Goal: Transaction & Acquisition: Purchase product/service

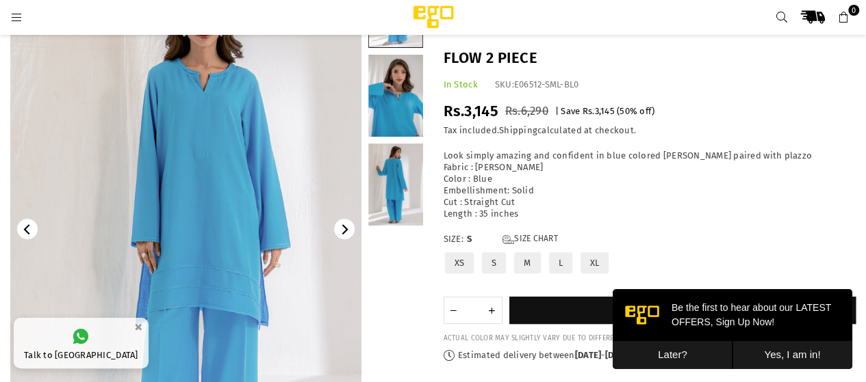
click at [415, 273] on div at bounding box center [395, 229] width 55 height 526
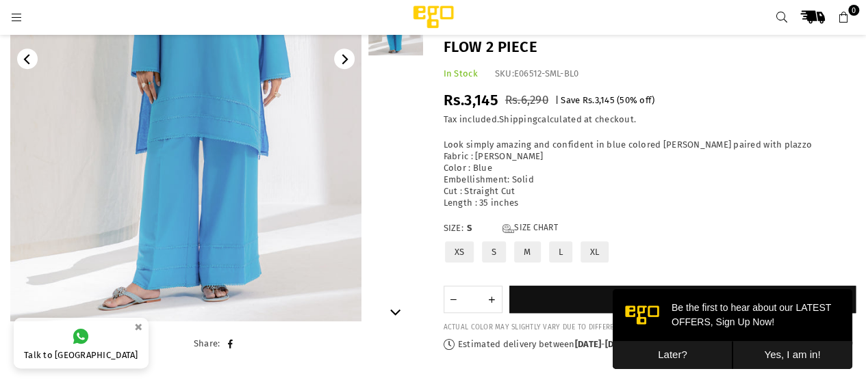
scroll to position [111, 0]
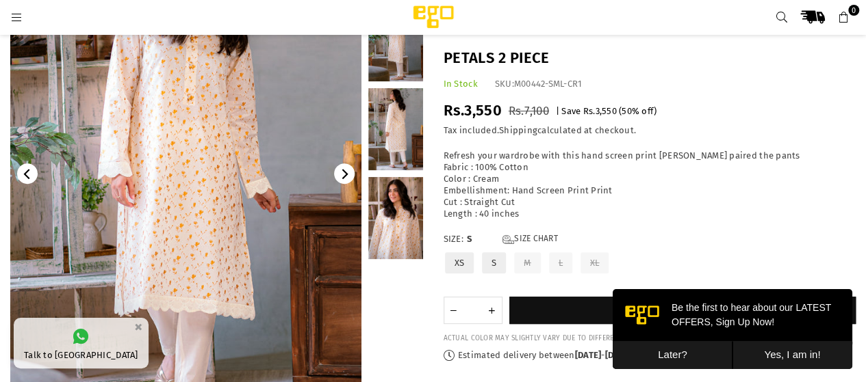
scroll to position [127, 0]
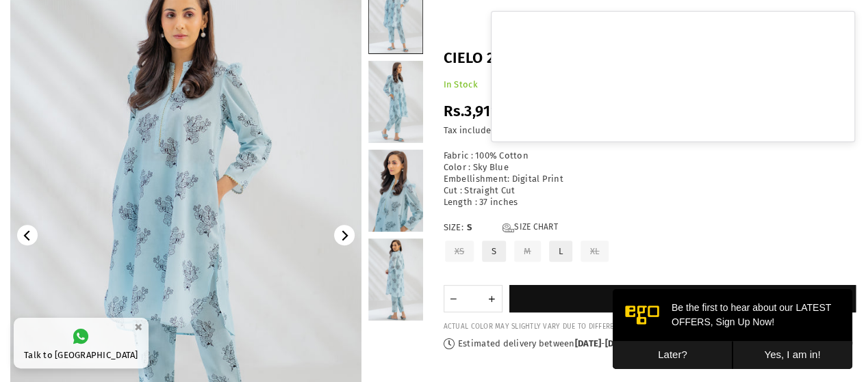
scroll to position [82, 0]
